Goal: Transaction & Acquisition: Purchase product/service

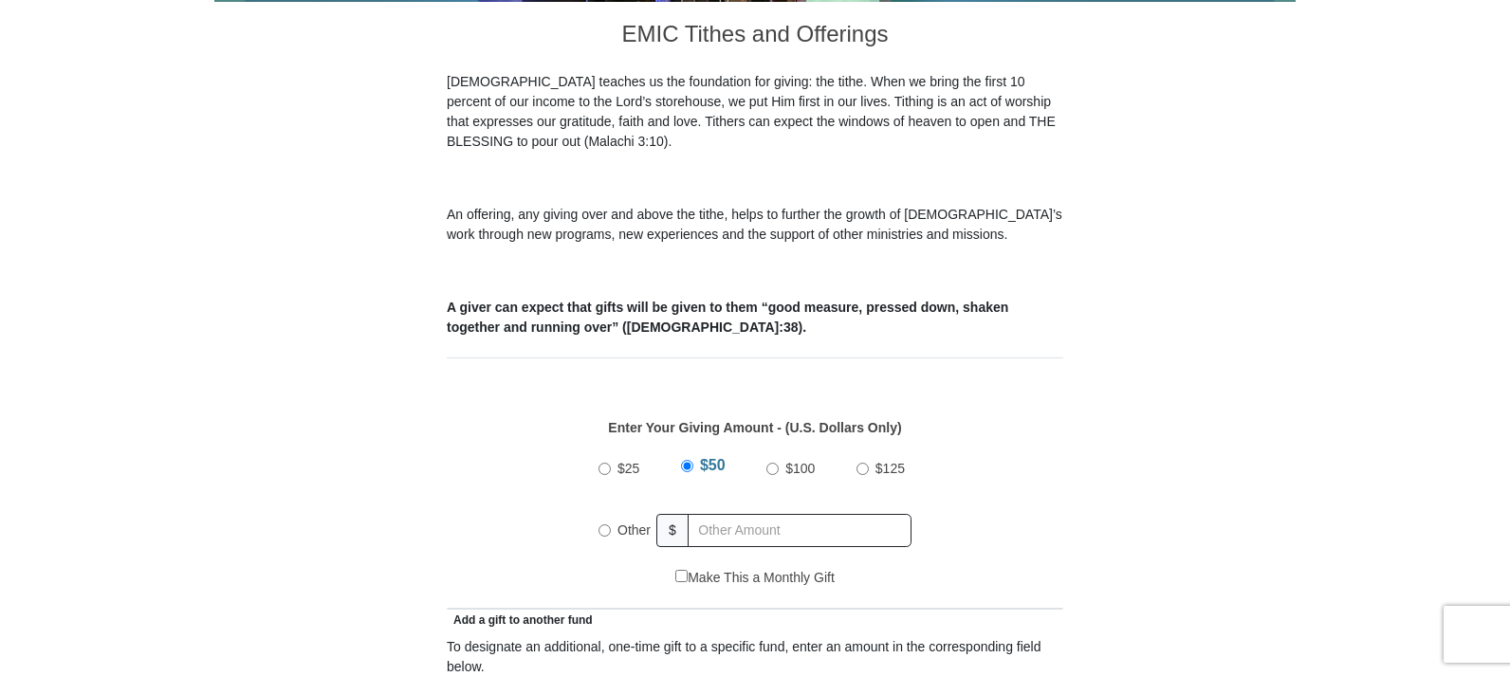
scroll to position [569, 0]
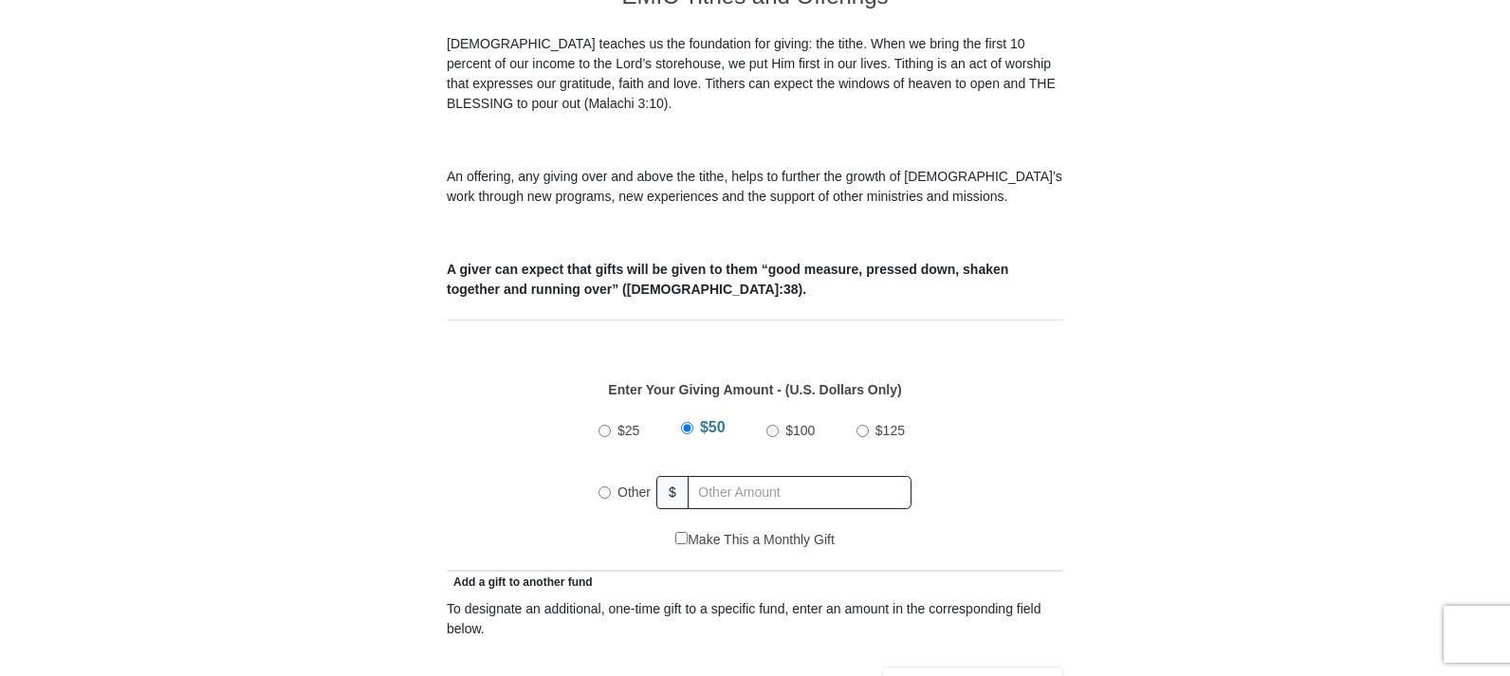
click at [602, 487] on input "Other" at bounding box center [605, 493] width 12 height 12
radio input "true"
type input "20.00"
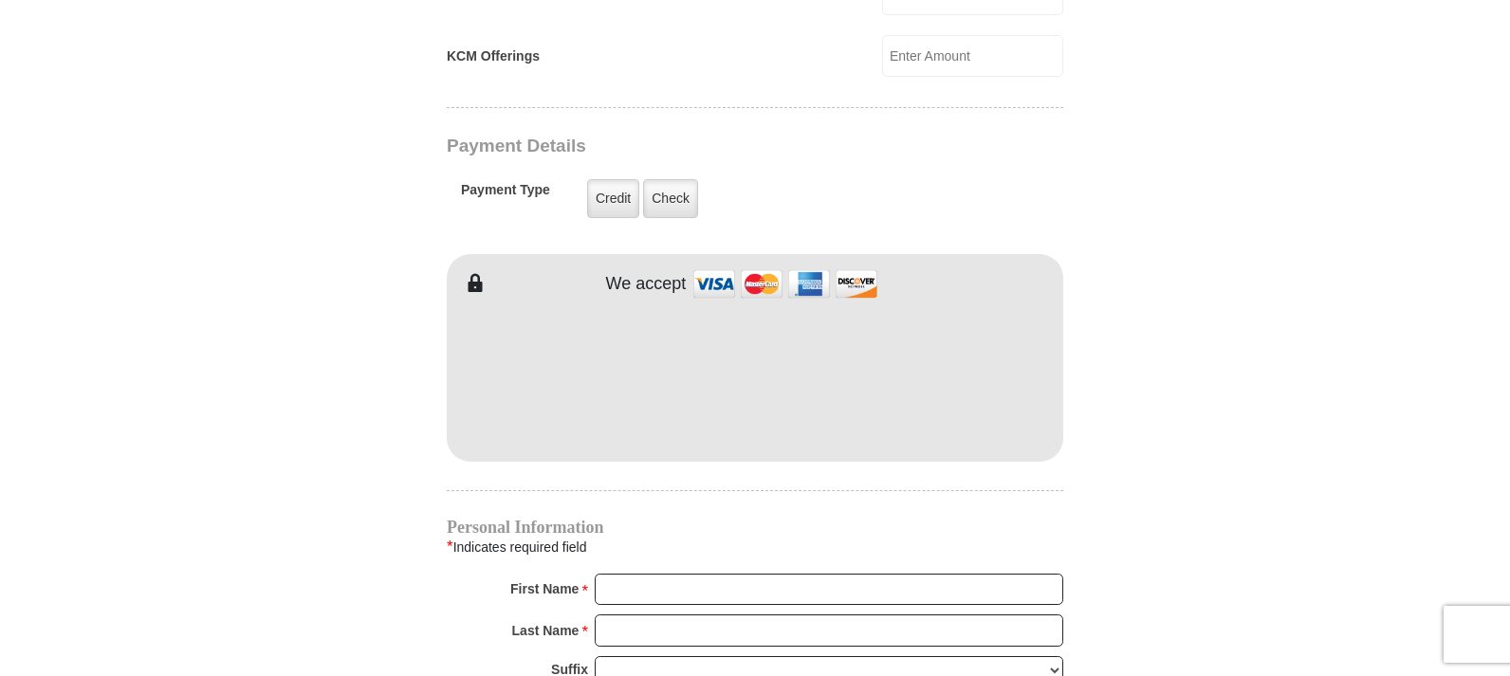
scroll to position [1480, 0]
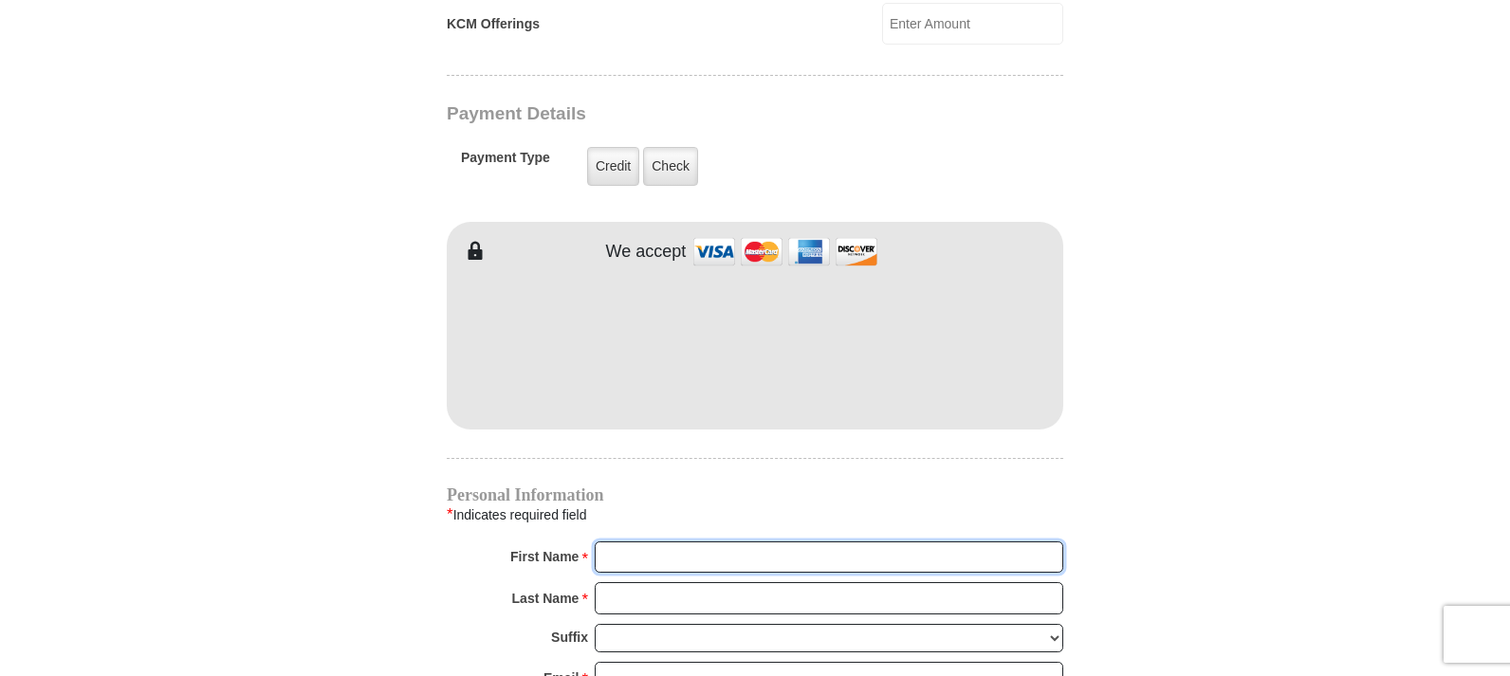
click at [729, 542] on input "First Name *" at bounding box center [829, 558] width 469 height 32
type input "Leneise"
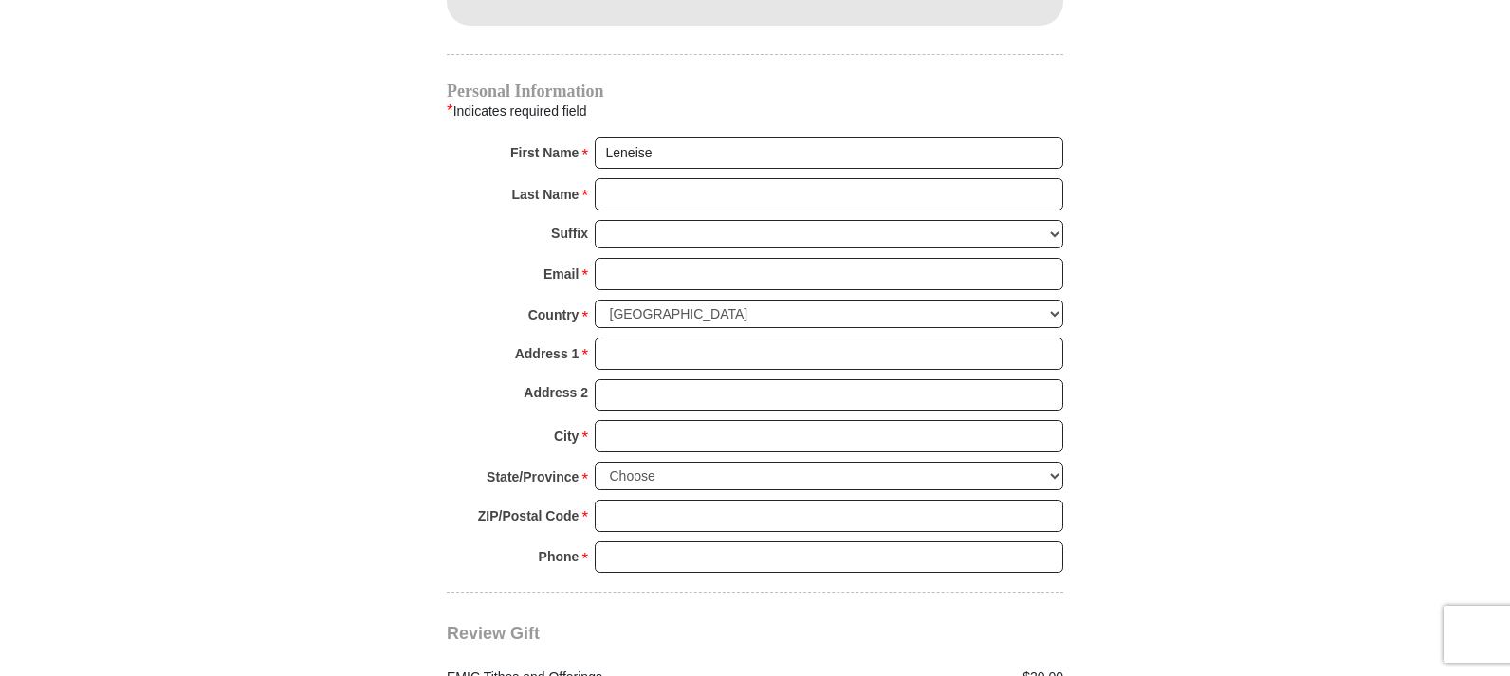
scroll to position [1897, 0]
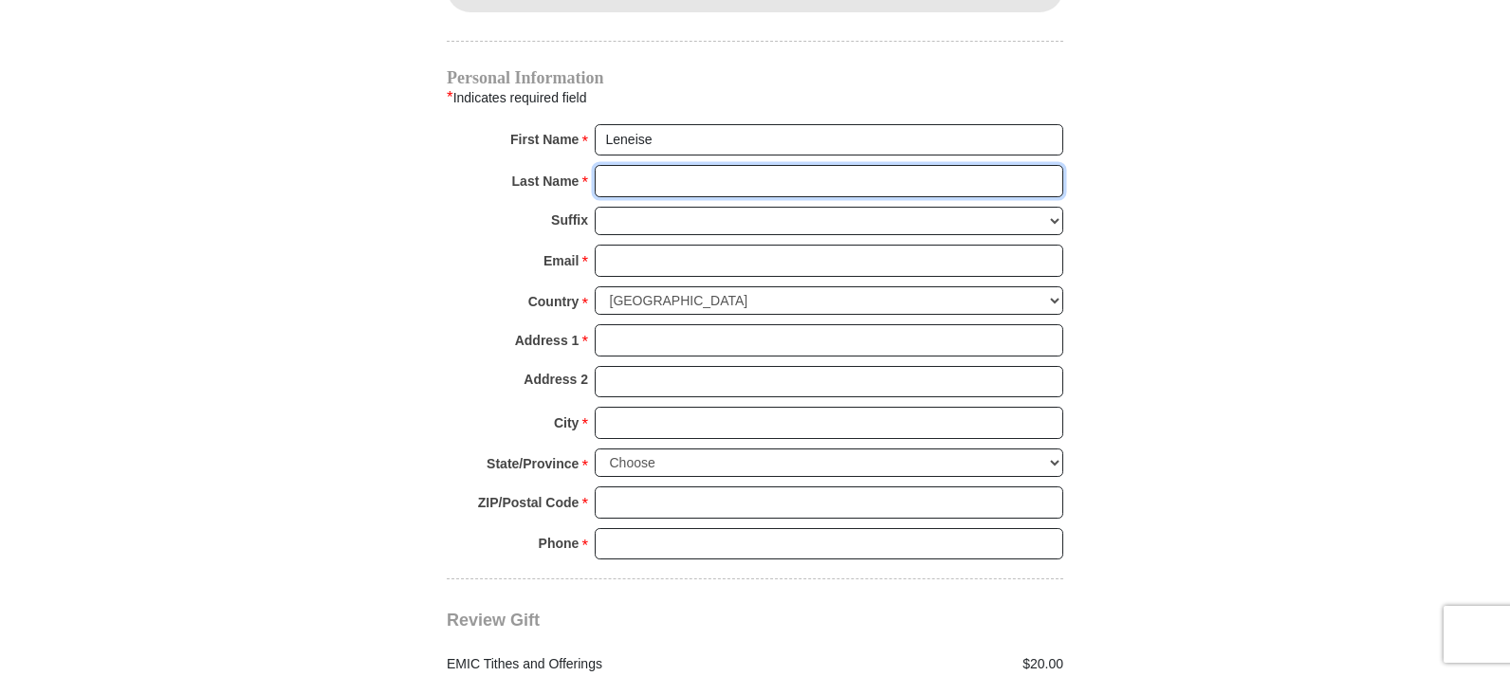
click at [632, 165] on input "Last Name *" at bounding box center [829, 181] width 469 height 32
type input "[PERSON_NAME]"
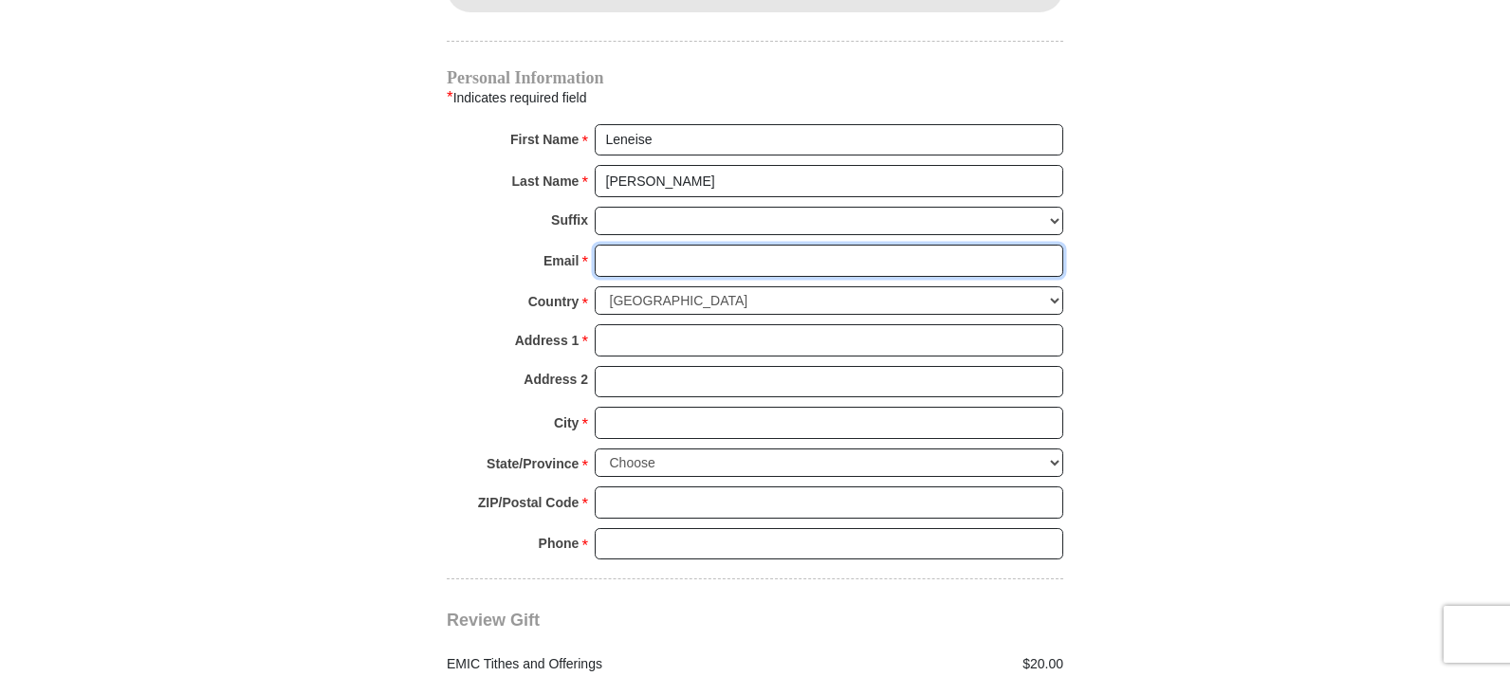
click at [660, 245] on input "Email *" at bounding box center [829, 261] width 469 height 32
type input "[EMAIL_ADDRESS][DOMAIN_NAME]"
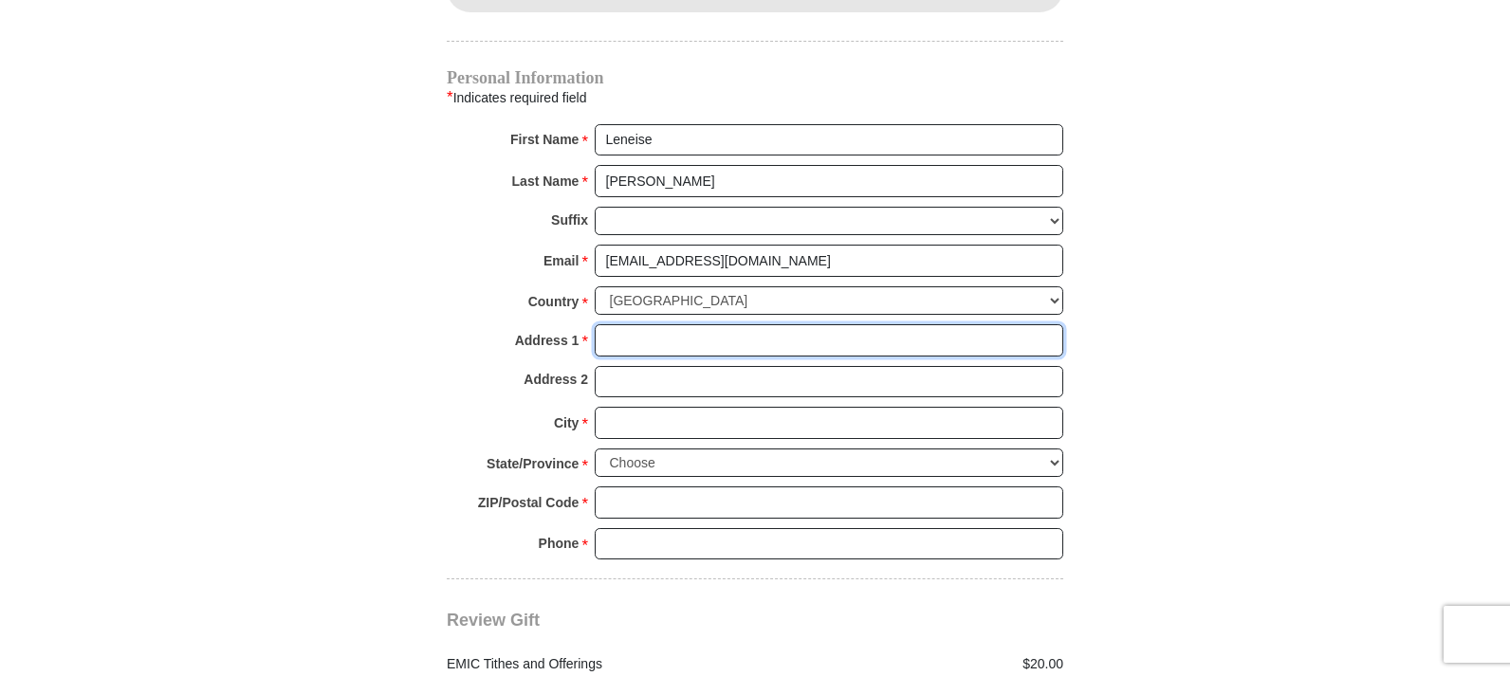
click at [684, 324] on input "Address 1 *" at bounding box center [829, 340] width 469 height 32
type input "[STREET_ADDRESS]"
click at [693, 407] on input "City *" at bounding box center [829, 423] width 469 height 32
type input "Midland"
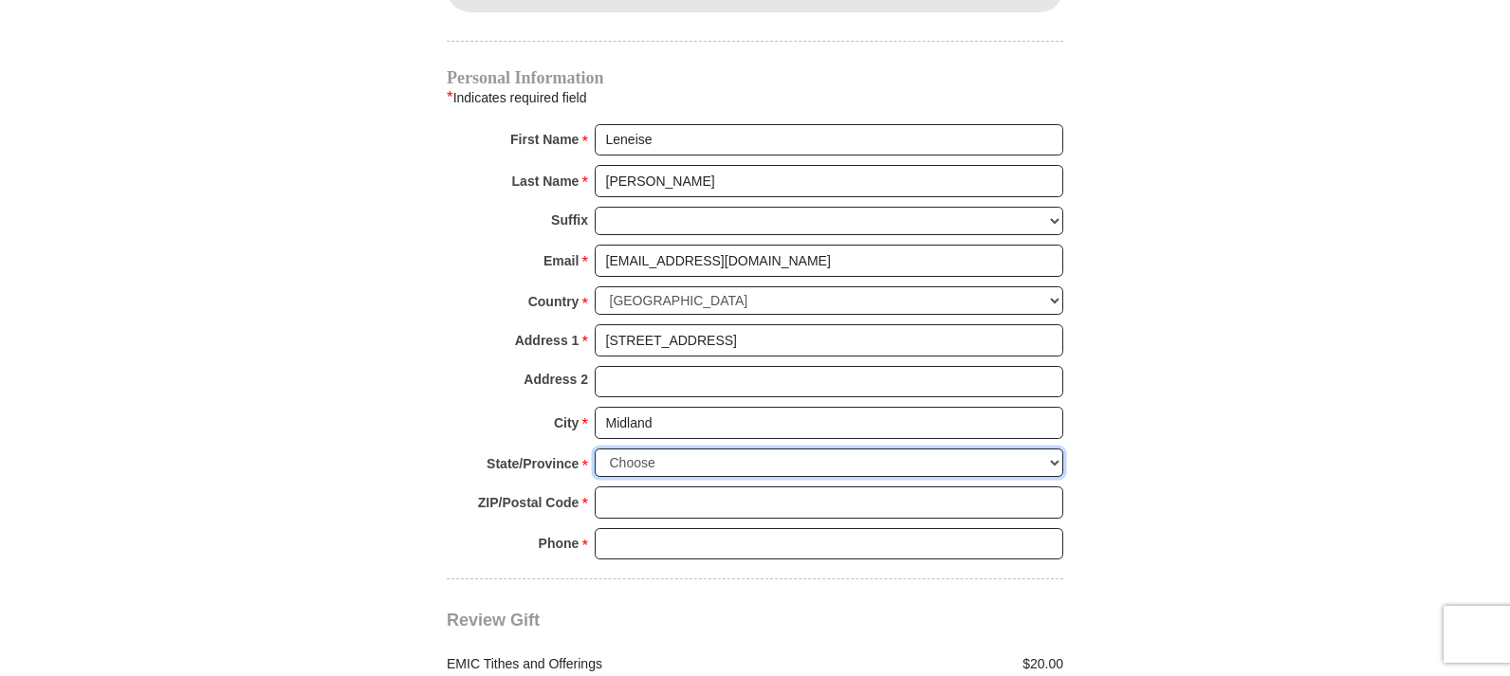
click at [705, 449] on select "Choose [US_STATE] [US_STATE] [US_STATE] [US_STATE] [US_STATE] Armed Forces Amer…" at bounding box center [829, 463] width 469 height 29
select select "[GEOGRAPHIC_DATA]"
click at [595, 449] on select "Choose [US_STATE] [US_STATE] [US_STATE] [US_STATE] [US_STATE] Armed Forces Amer…" at bounding box center [829, 463] width 469 height 29
click at [661, 489] on input "ZIP/Postal Code *" at bounding box center [829, 503] width 469 height 32
type input "79707"
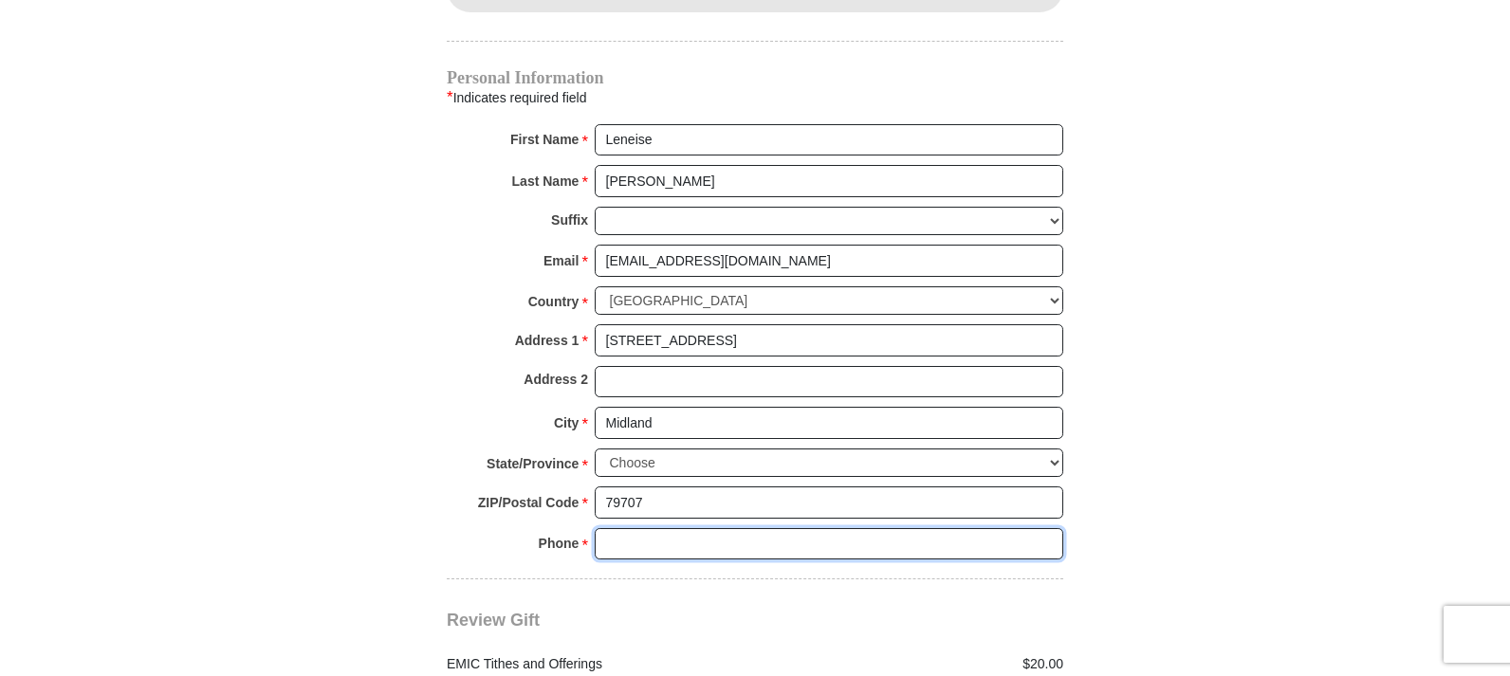
click at [670, 528] on input "Phone * *" at bounding box center [829, 544] width 469 height 32
type input "4325598497"
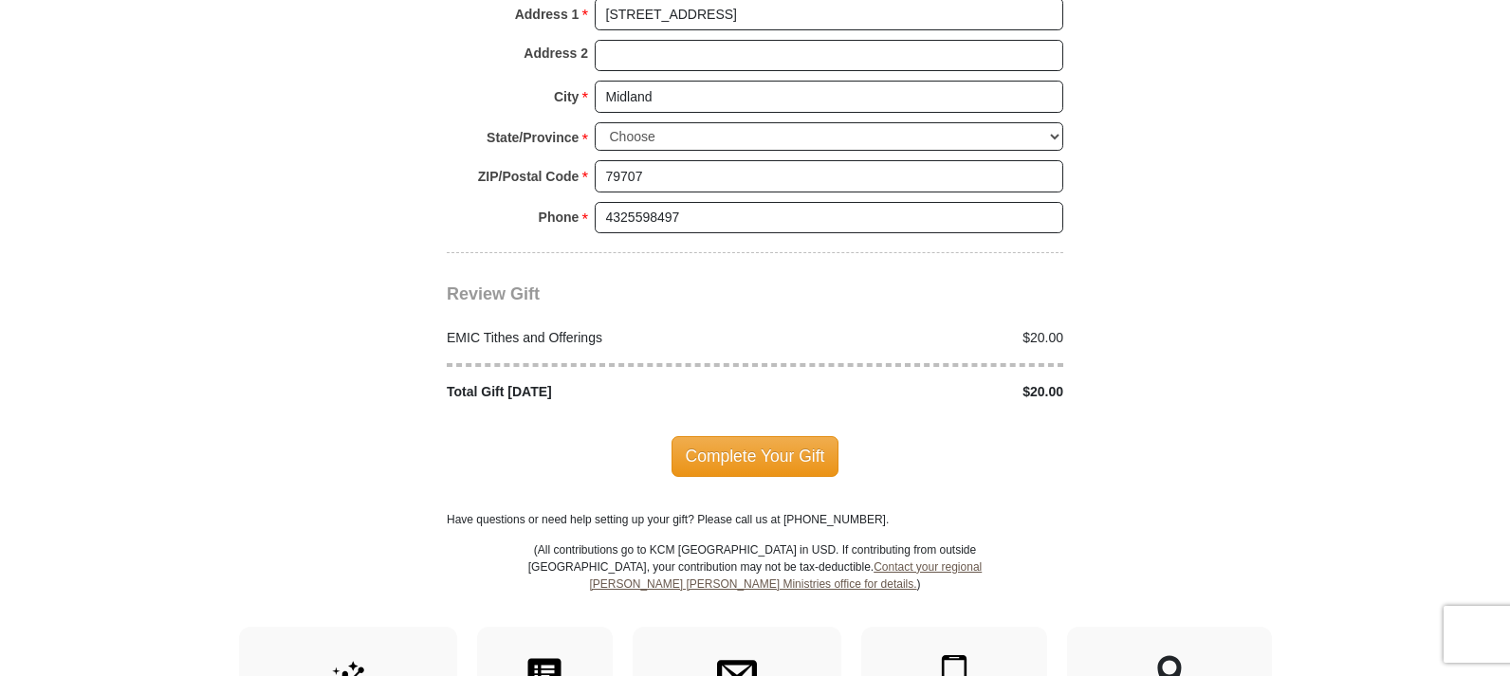
scroll to position [2315, 0]
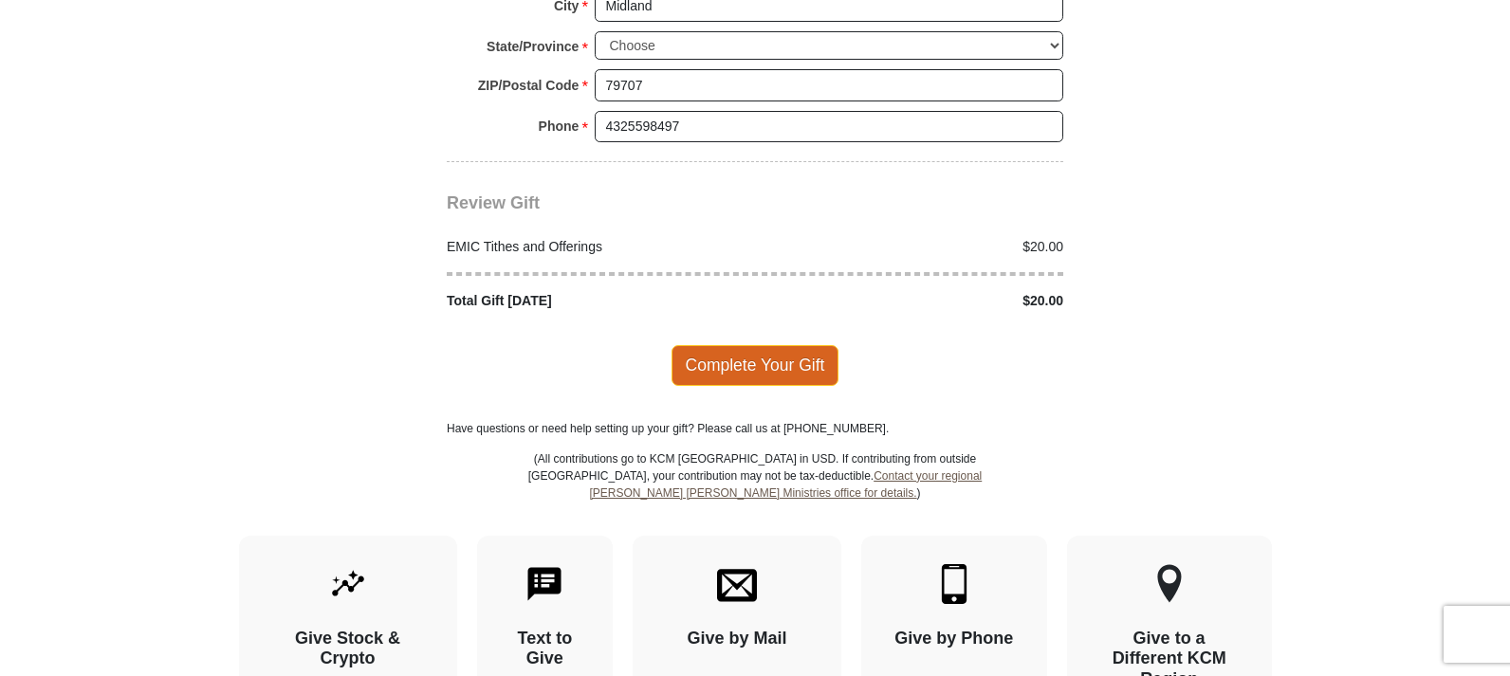
click at [768, 348] on span "Complete Your Gift" at bounding box center [756, 365] width 168 height 40
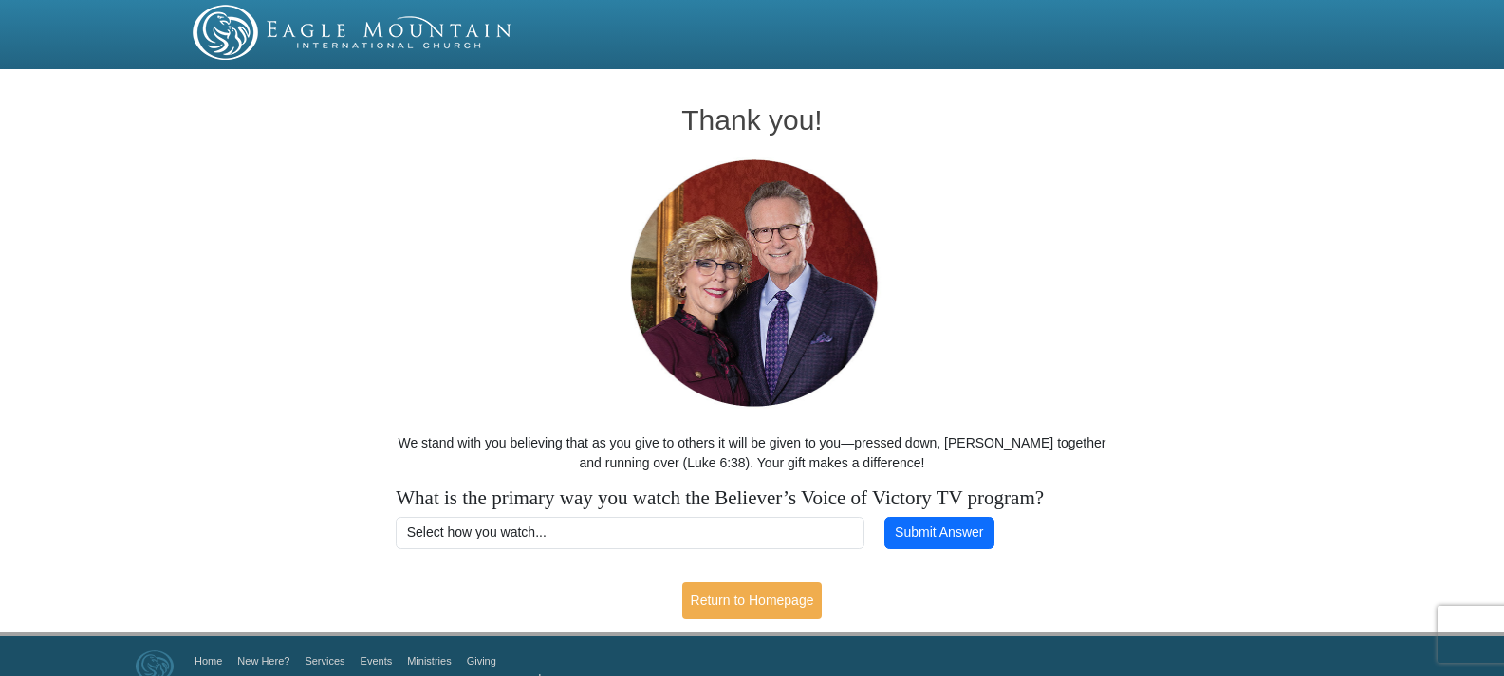
click at [1201, 260] on div "Thank you! We stand with you believing that as you give to others it will be gi…" at bounding box center [752, 354] width 1504 height 557
